Goal: Task Accomplishment & Management: Manage account settings

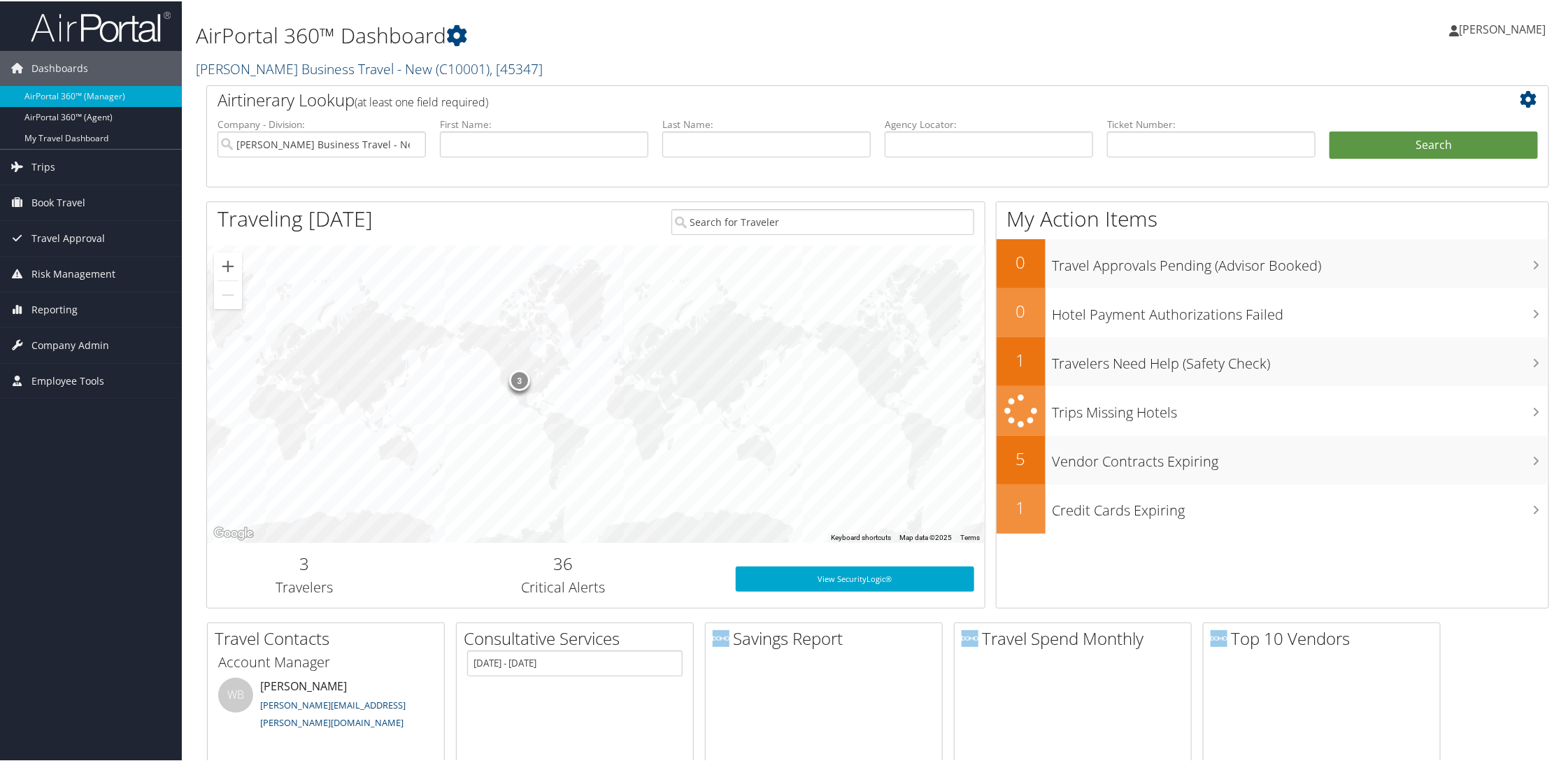
click at [458, 63] on span "( C10001 )" at bounding box center [462, 68] width 54 height 19
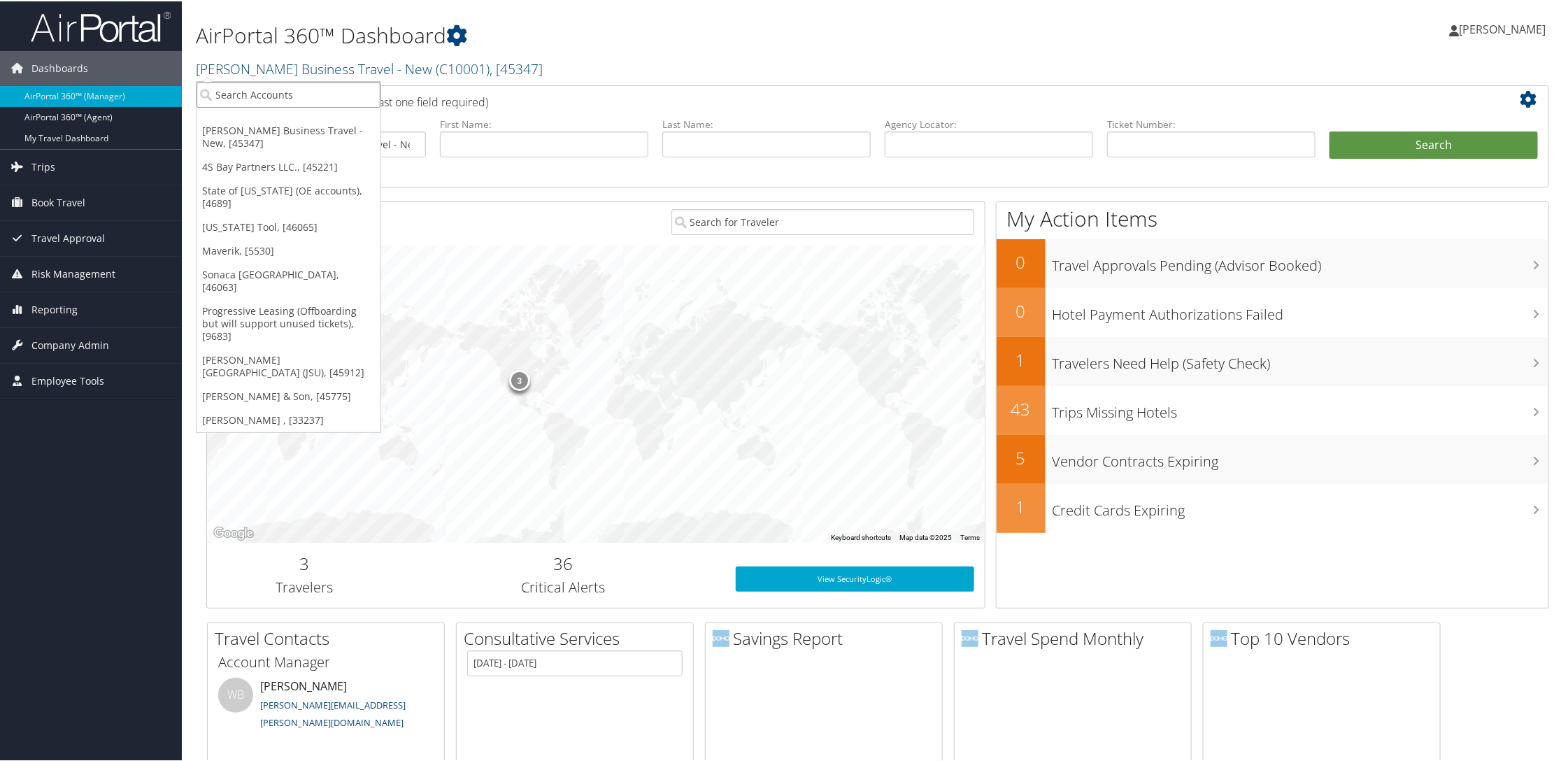
click at [268, 100] on input "search" at bounding box center [288, 93] width 184 height 26
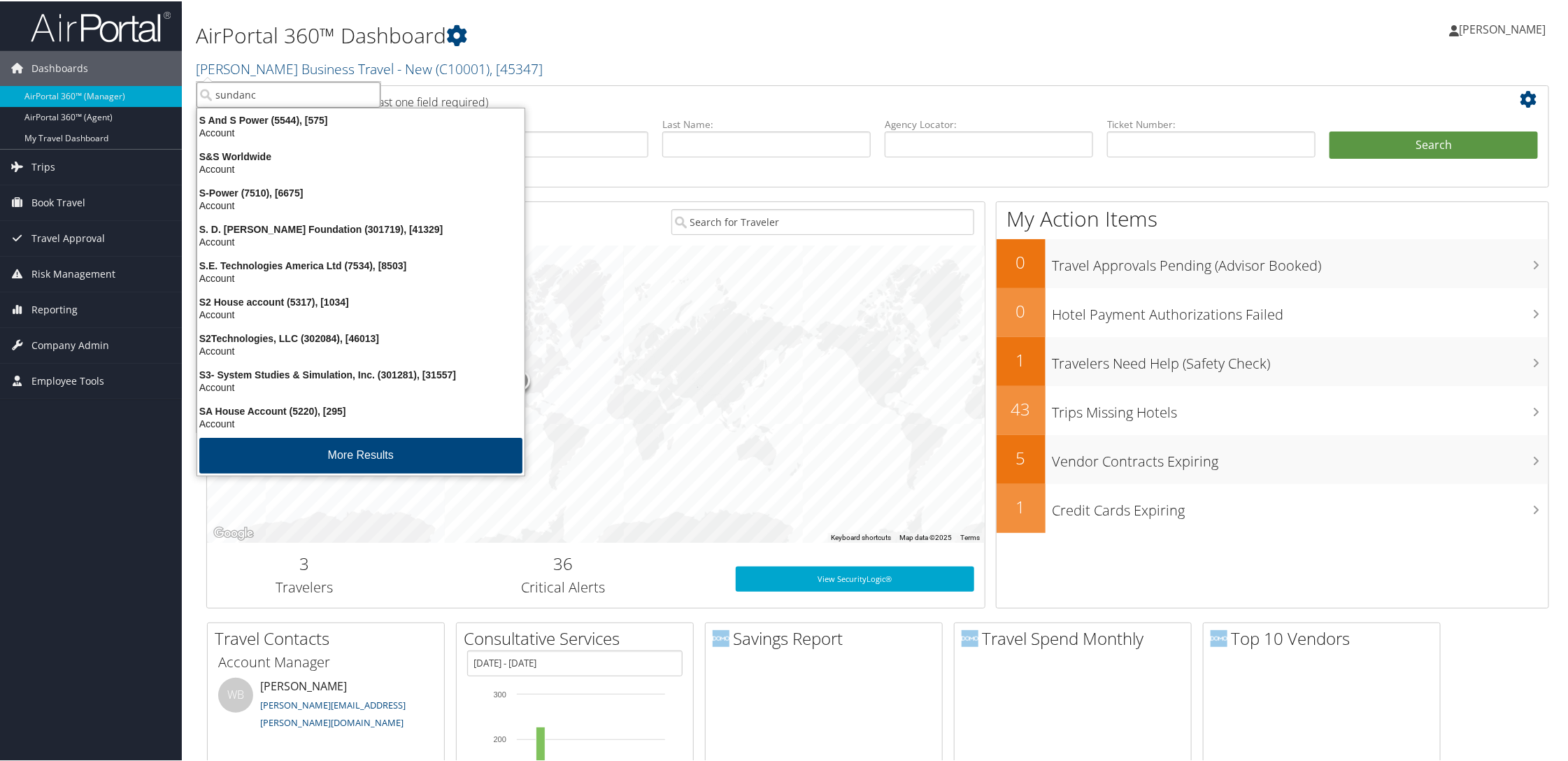
type input "sundance"
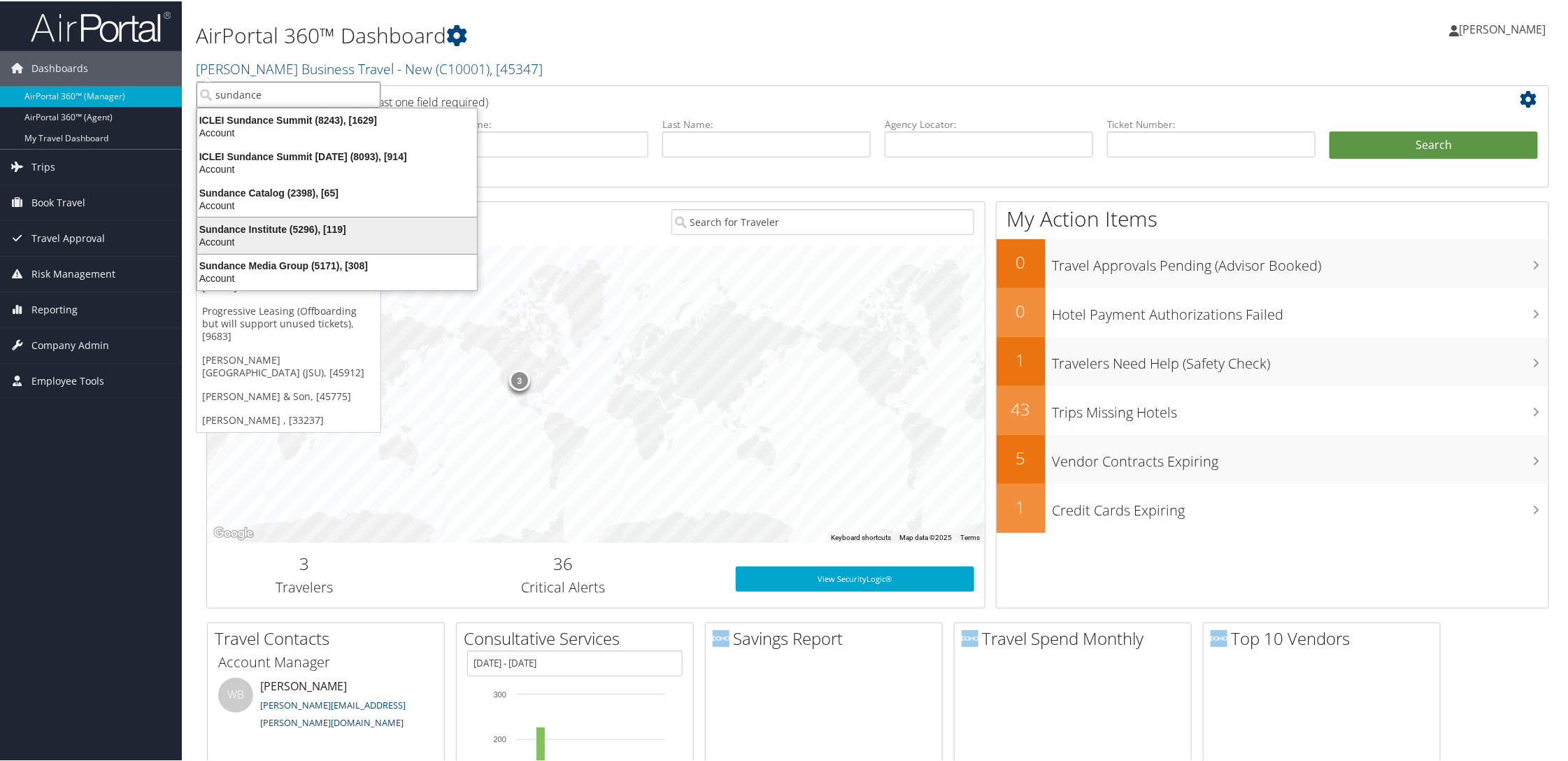
click at [272, 225] on div "Sundance Institute (5296), [119]" at bounding box center [337, 228] width 297 height 13
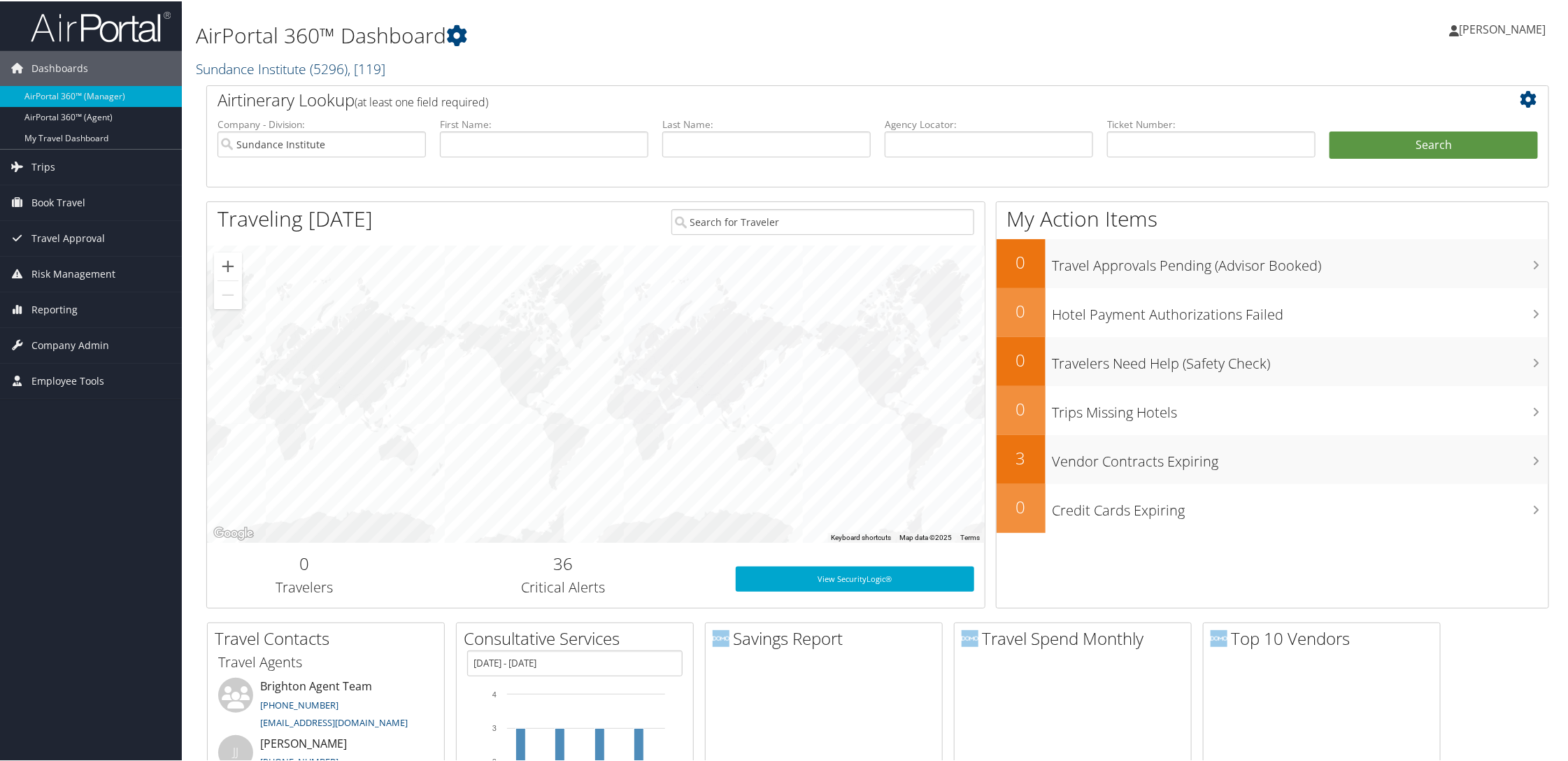
click at [395, 66] on h2 "Sundance Institute ( 5296 ) , [ 119 ]" at bounding box center [650, 67] width 910 height 24
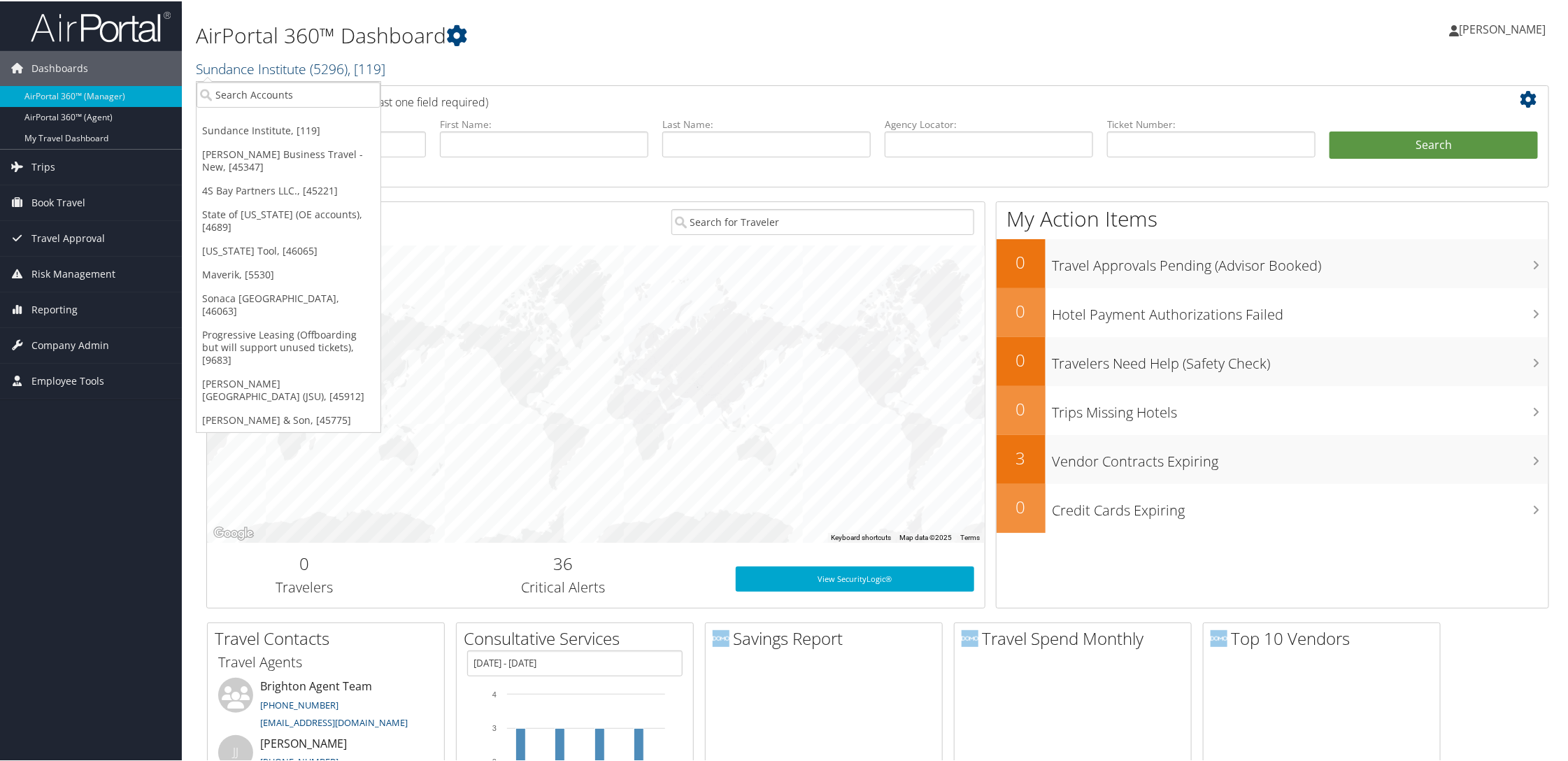
click at [313, 68] on span "( 5296 )" at bounding box center [328, 68] width 37 height 19
click at [308, 82] on input "search" at bounding box center [288, 93] width 184 height 26
type input "sundance"
click at [297, 105] on input "sundance" at bounding box center [288, 93] width 184 height 26
click at [299, 94] on input "search" at bounding box center [288, 93] width 184 height 26
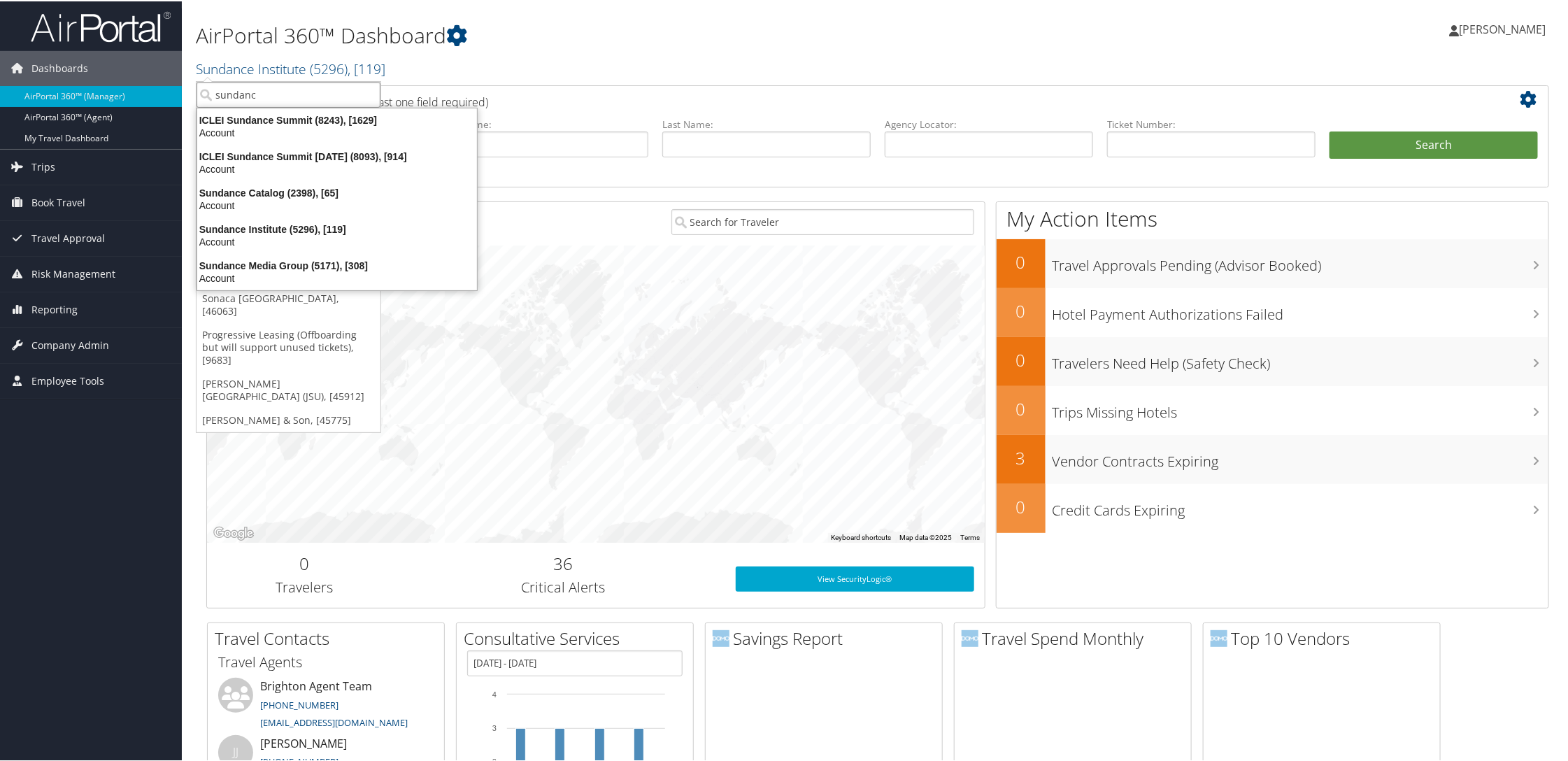
type input "sundance"
click at [258, 265] on div "Sundance Media Group (5171), [308]" at bounding box center [329, 265] width 297 height 13
